Goal: Information Seeking & Learning: Check status

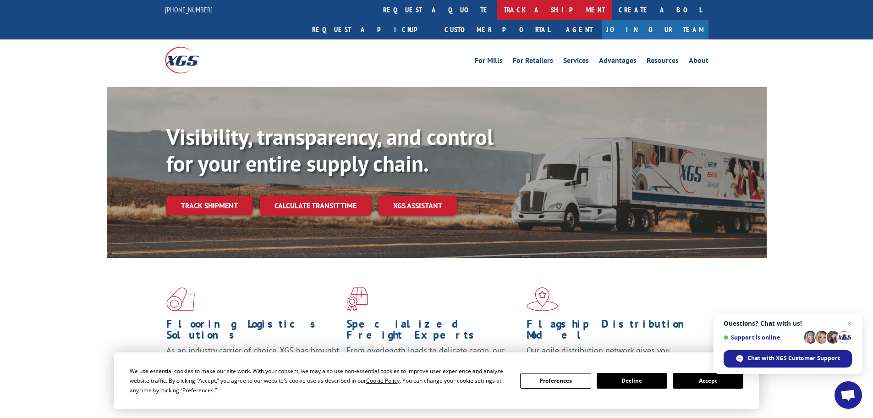
click at [497, 11] on link "track a shipment" at bounding box center [554, 10] width 115 height 20
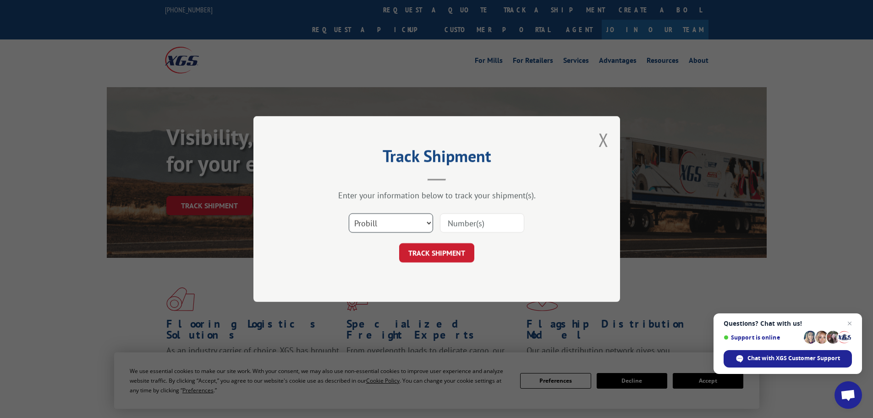
click at [390, 223] on select "Select category... Probill BOL PO" at bounding box center [391, 222] width 84 height 19
select select "bol"
click at [349, 213] on select "Select category... Probill BOL PO" at bounding box center [391, 222] width 84 height 19
click at [463, 223] on input at bounding box center [482, 222] width 84 height 19
paste input "479883"
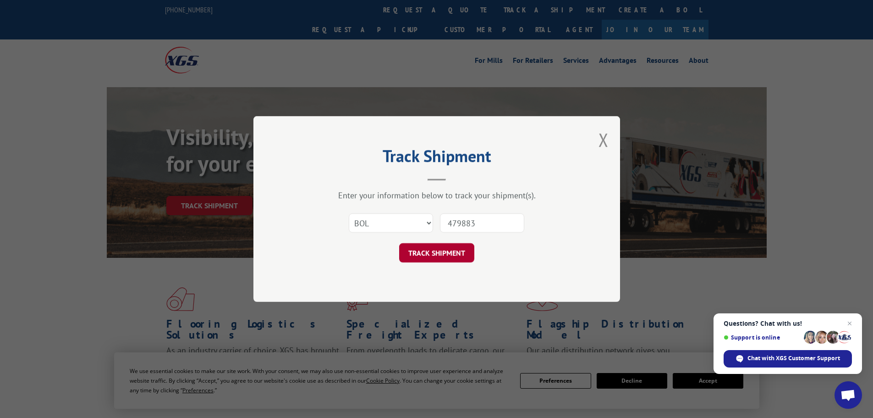
type input "479883"
click at [430, 243] on button "TRACK SHIPMENT" at bounding box center [436, 252] width 75 height 19
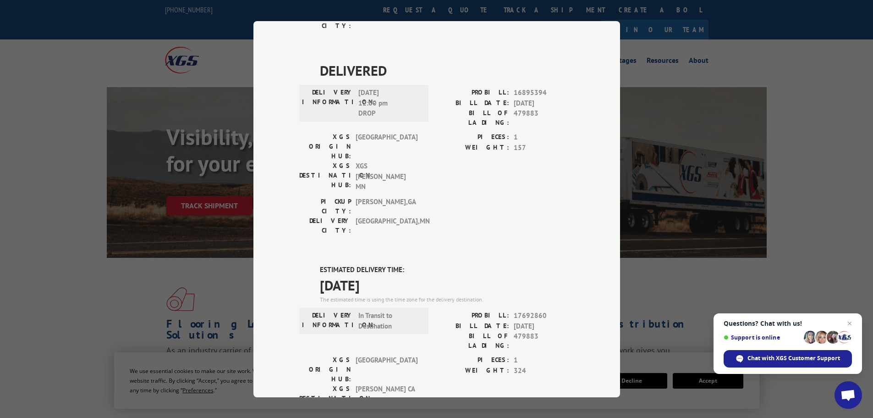
scroll to position [275, 0]
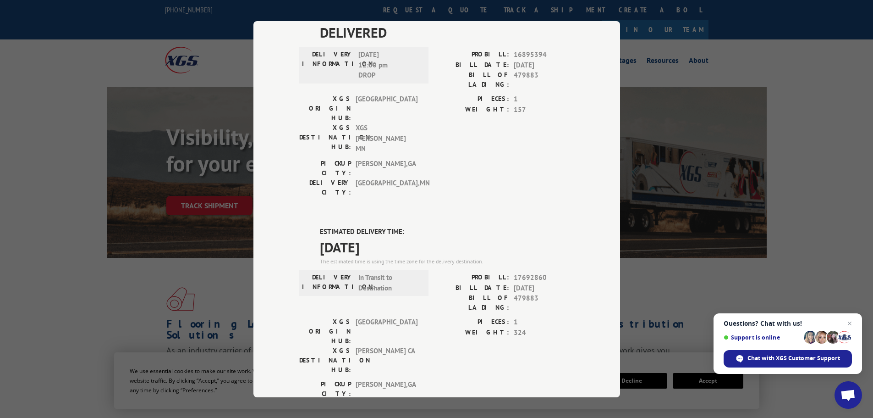
type input "[PHONE_NUMBER]"
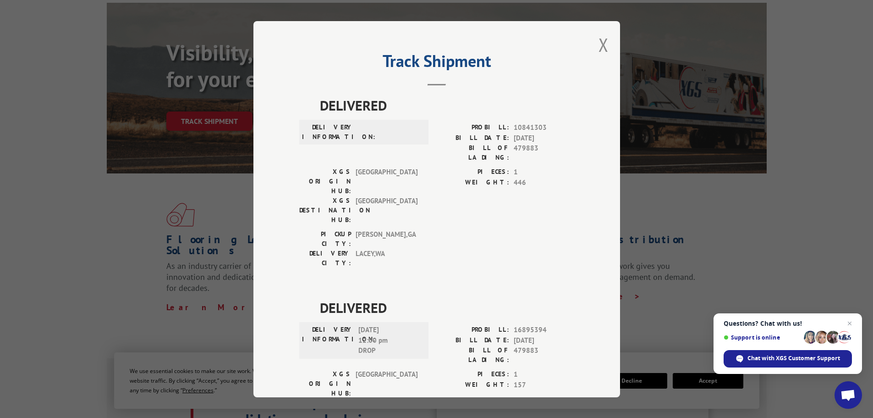
scroll to position [0, 0]
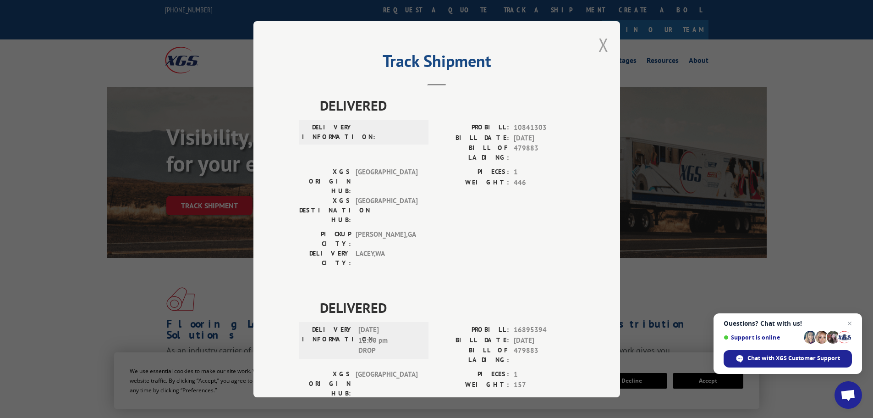
click at [599, 50] on button "Close modal" at bounding box center [604, 45] width 10 height 24
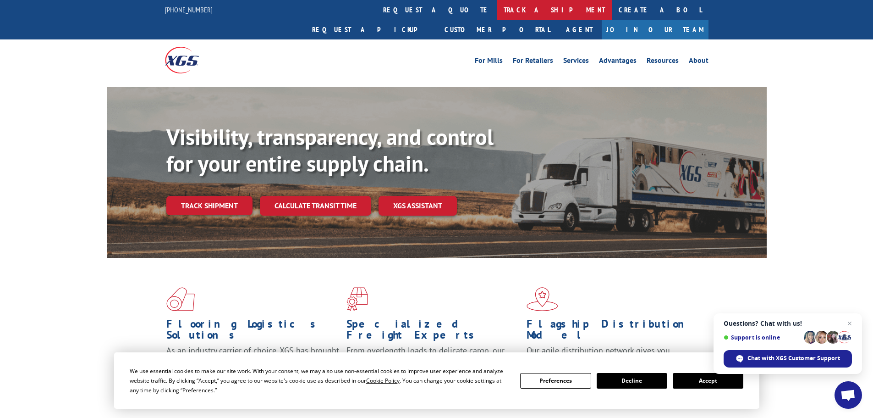
click at [497, 11] on link "track a shipment" at bounding box center [554, 10] width 115 height 20
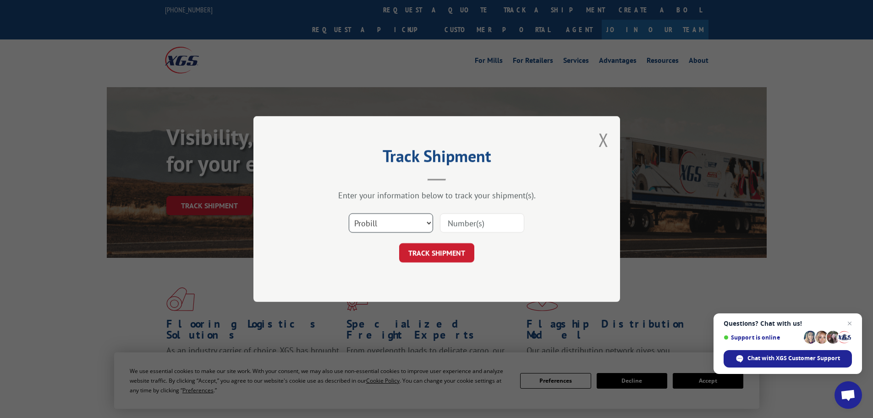
click at [400, 224] on select "Select category... Probill BOL PO" at bounding box center [391, 222] width 84 height 19
select select "bol"
click at [349, 213] on select "Select category... Probill BOL PO" at bounding box center [391, 222] width 84 height 19
click at [462, 229] on input at bounding box center [482, 222] width 84 height 19
paste input "5569292"
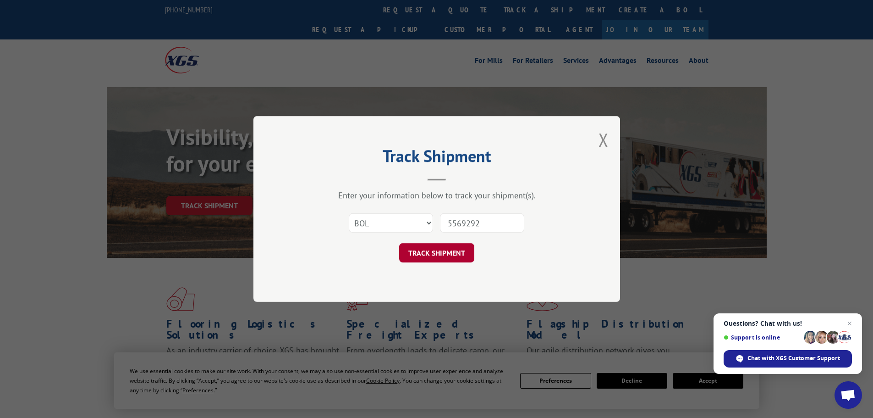
type input "5569292"
click at [452, 248] on button "TRACK SHIPMENT" at bounding box center [436, 252] width 75 height 19
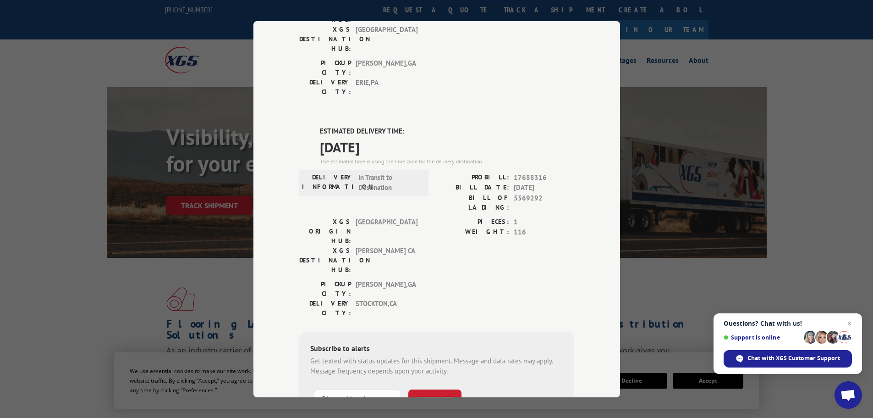
scroll to position [187, 0]
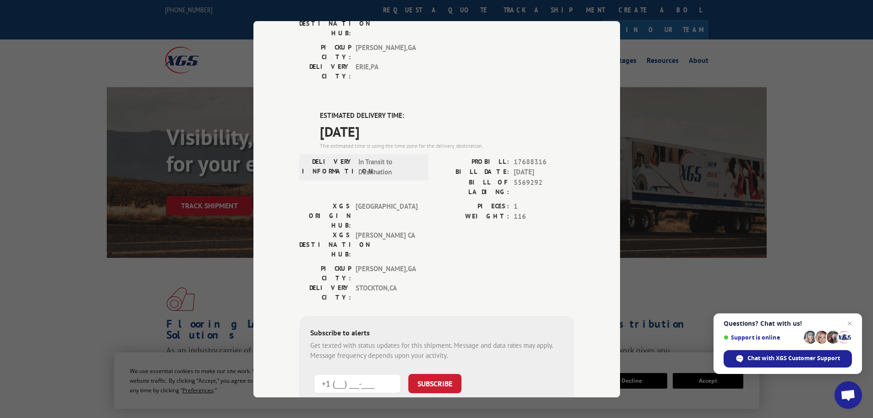
click at [342, 373] on input "+1 (___) ___-____" at bounding box center [357, 382] width 87 height 19
type input "[PHONE_NUMBER]"
click at [433, 373] on button "SUBSCRIBE" at bounding box center [435, 382] width 53 height 19
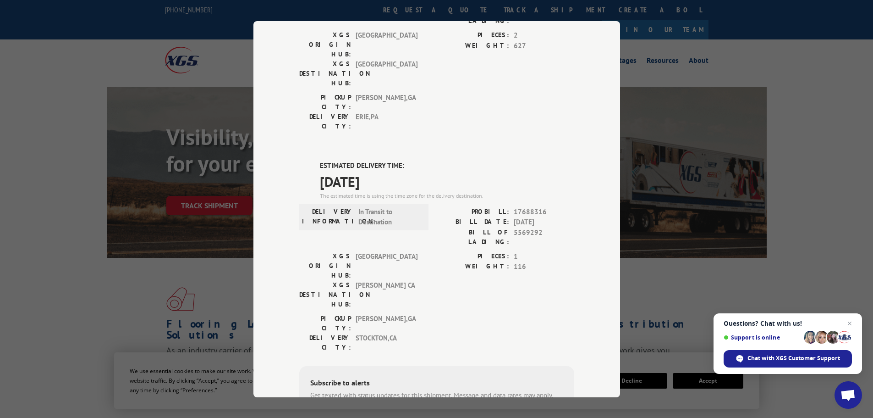
scroll to position [0, 0]
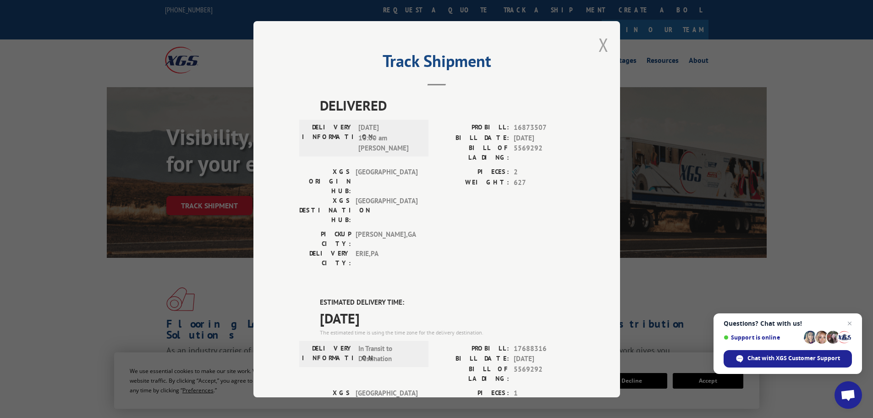
click at [600, 44] on button "Close modal" at bounding box center [604, 45] width 10 height 24
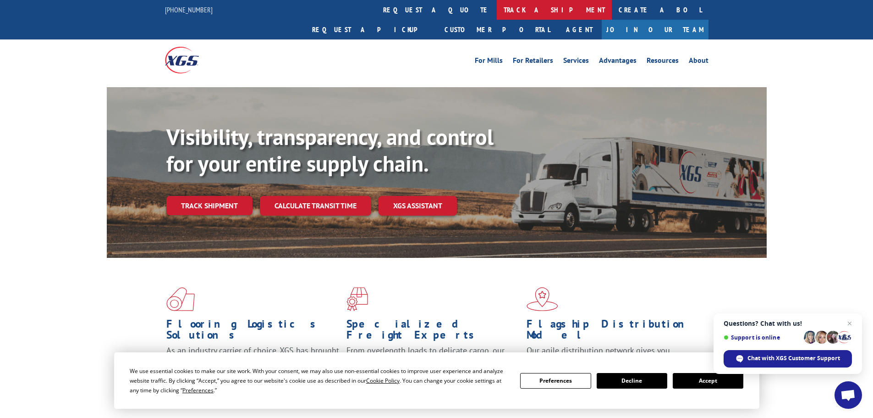
click at [497, 8] on link "track a shipment" at bounding box center [554, 10] width 115 height 20
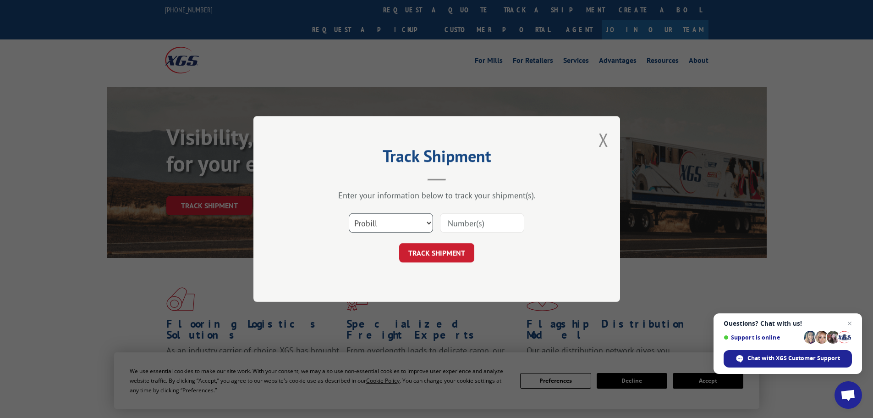
click at [388, 226] on select "Select category... Probill BOL PO" at bounding box center [391, 222] width 84 height 19
select select "bol"
click at [349, 213] on select "Select category... Probill BOL PO" at bounding box center [391, 222] width 84 height 19
click at [452, 222] on input at bounding box center [482, 222] width 84 height 19
paste input "5569292"
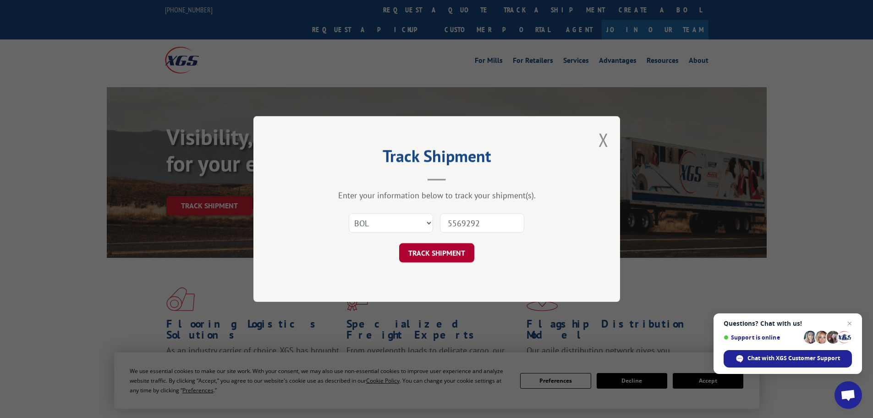
type input "5569292"
click at [452, 252] on button "TRACK SHIPMENT" at bounding box center [436, 252] width 75 height 19
